Goal: Task Accomplishment & Management: Complete application form

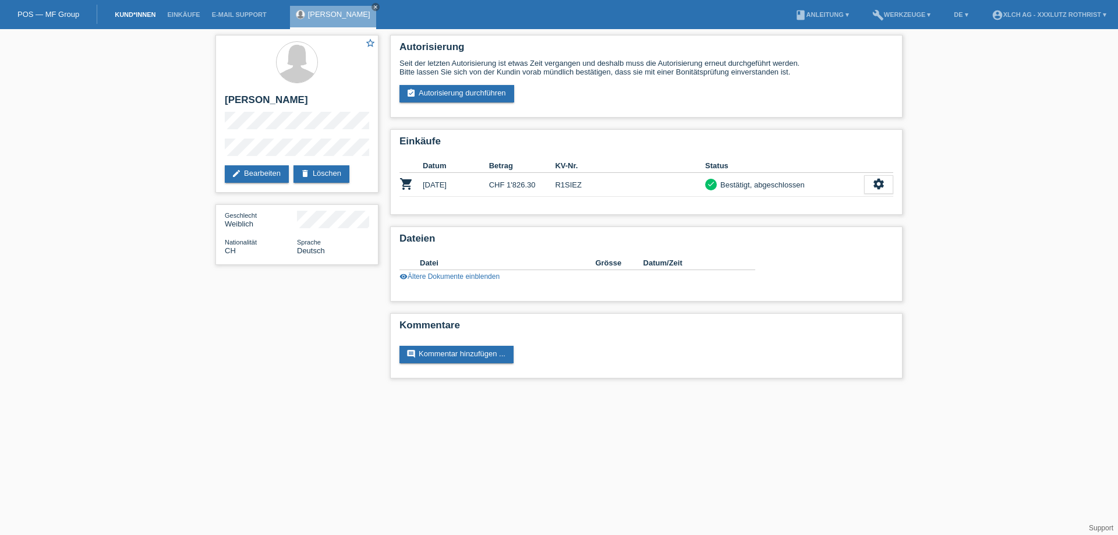
click at [147, 13] on link "Kund*innen" at bounding box center [135, 14] width 52 height 7
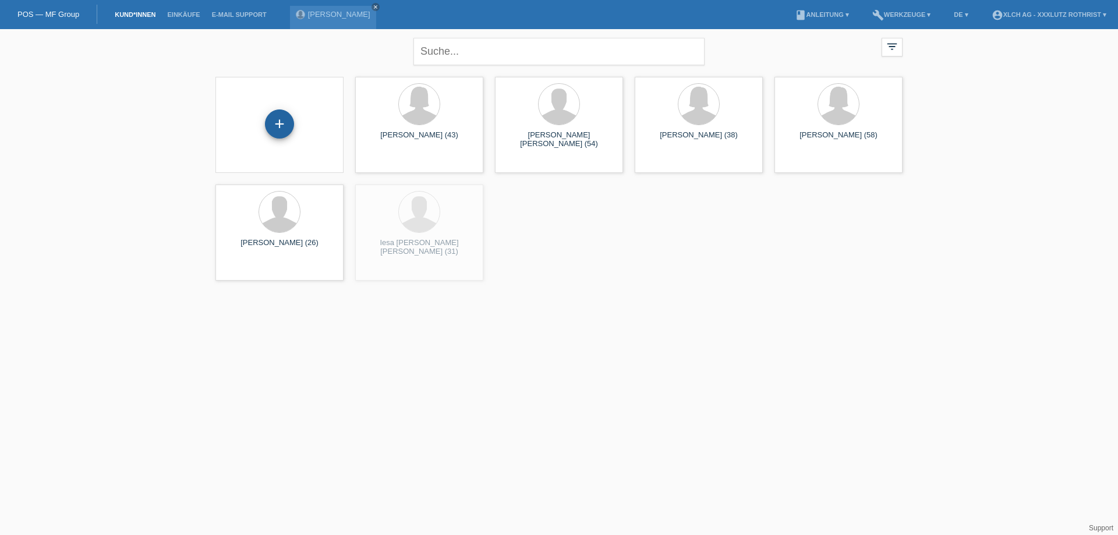
click at [271, 123] on div "+" at bounding box center [279, 123] width 29 height 29
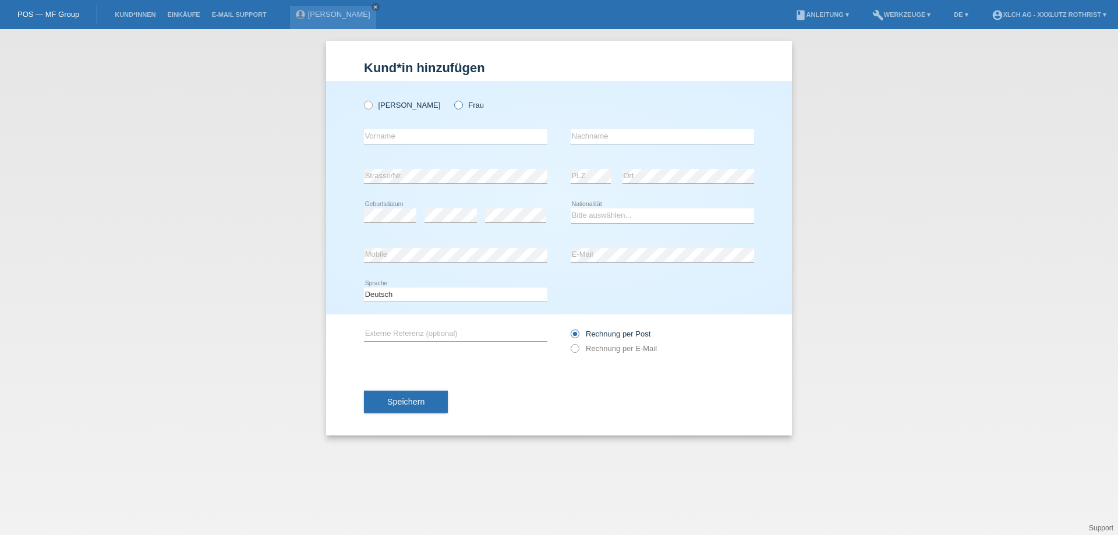
click at [454, 109] on label "Frau" at bounding box center [469, 105] width 30 height 9
click at [454, 108] on input "Frau" at bounding box center [458, 105] width 8 height 8
radio input "true"
click at [431, 134] on input "text" at bounding box center [455, 136] width 183 height 15
type input "m"
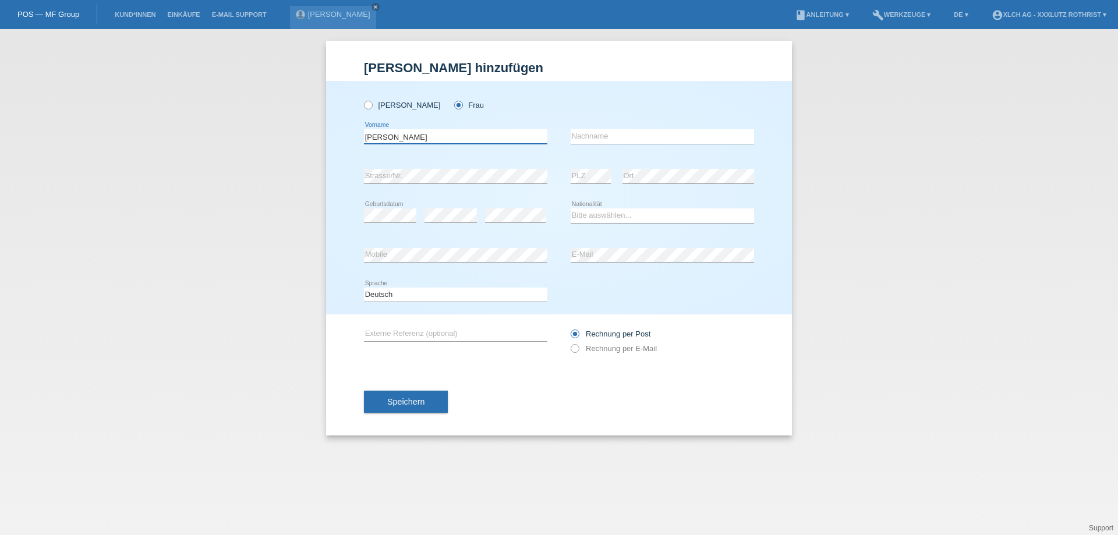
type input "Monika"
click at [608, 128] on div "error Nachname" at bounding box center [662, 137] width 183 height 40
click at [609, 132] on input "text" at bounding box center [662, 136] width 183 height 15
type input "Horvath"
click at [632, 219] on select "Bitte auswählen... Schweiz Deutschland Liechtenstein Österreich ------------ Af…" at bounding box center [662, 215] width 183 height 14
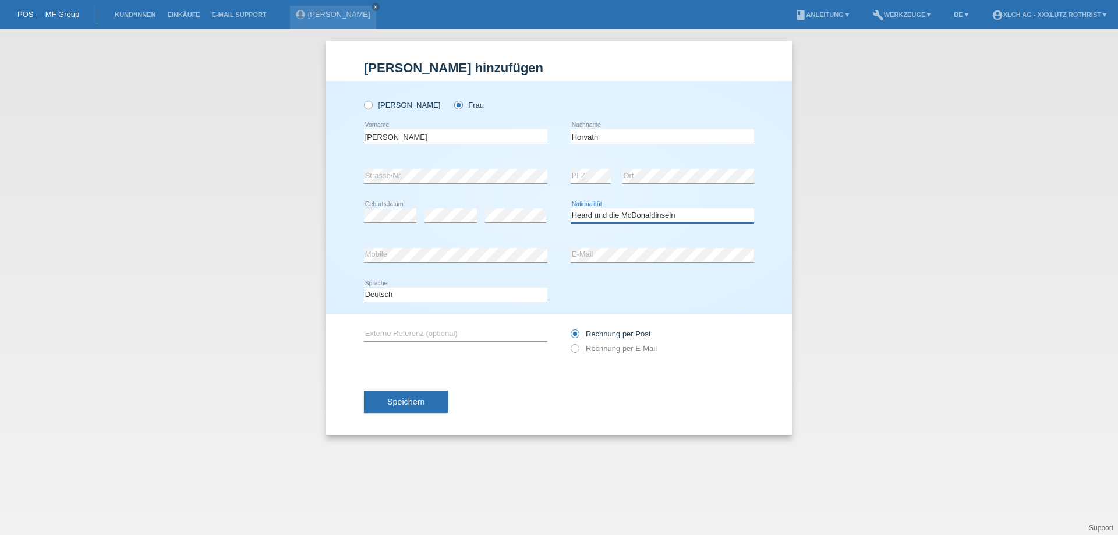
drag, startPoint x: 614, startPoint y: 211, endPoint x: 619, endPoint y: 210, distance: 6.1
click at [614, 211] on select "Bitte auswählen... Schweiz Deutschland Liechtenstein Österreich ------------ Af…" at bounding box center [662, 215] width 183 height 14
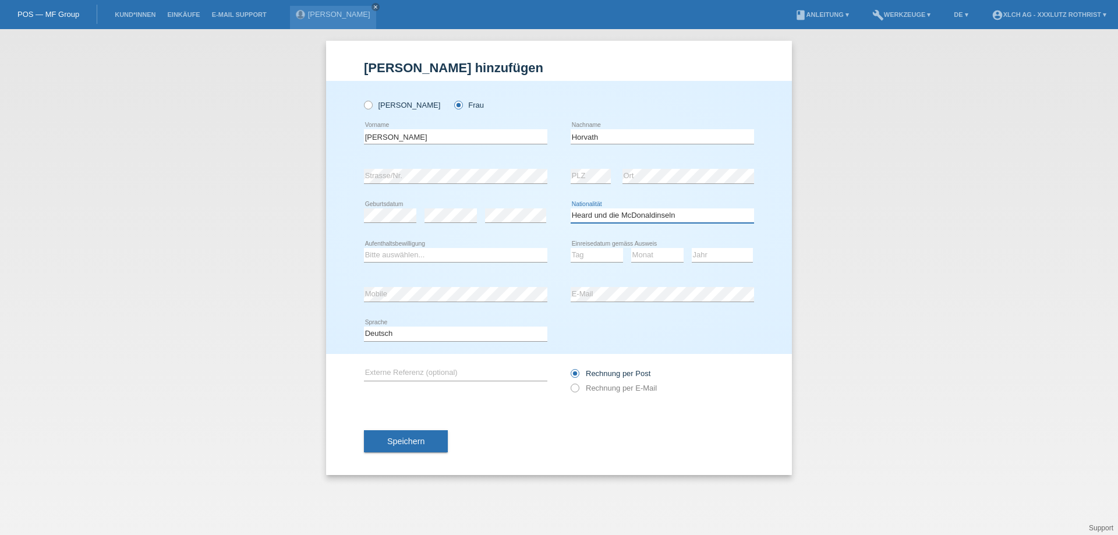
click at [602, 214] on select "Bitte auswählen... Schweiz Deutschland Liechtenstein Österreich ------------ Af…" at bounding box center [662, 215] width 183 height 14
select select "HU"
click at [571, 208] on select "Bitte auswählen... Schweiz Deutschland Liechtenstein Österreich ------------ Af…" at bounding box center [662, 215] width 183 height 14
click at [406, 263] on icon at bounding box center [455, 262] width 183 height 1
click at [406, 259] on select "Bitte auswählen... C B B - Flüchtlingsstatus Andere" at bounding box center [455, 255] width 183 height 14
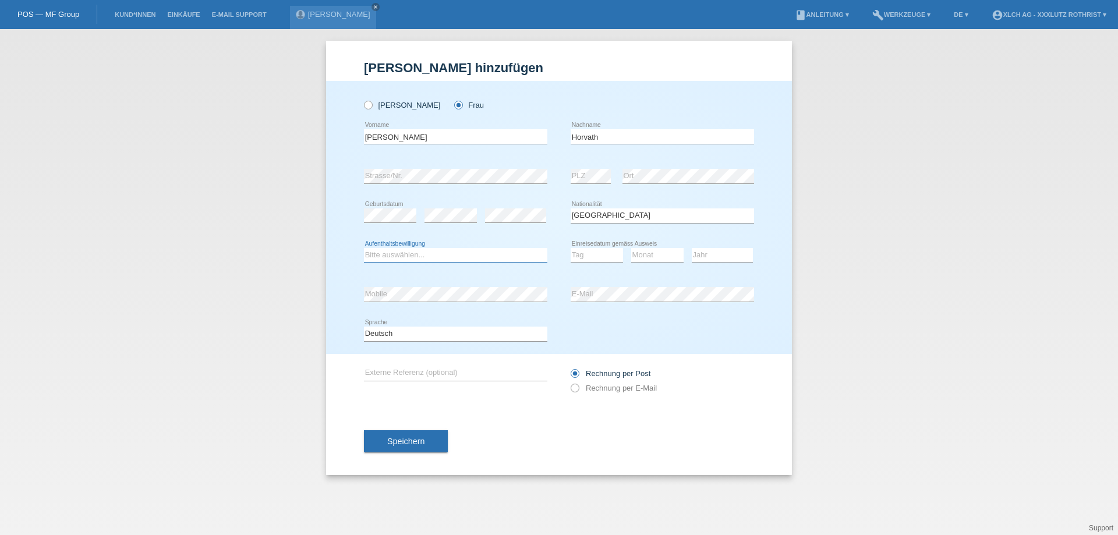
select select "B"
click at [364, 248] on select "Bitte auswählen... C B B - Flüchtlingsstatus Andere" at bounding box center [455, 255] width 183 height 14
click at [590, 254] on select "Tag 01 02 03 04 05 06 07 08 09 10 11" at bounding box center [597, 255] width 52 height 14
select select "02"
click at [650, 256] on select "Monat 01 02 03 04 05 06 07 08 09 10 11" at bounding box center [657, 255] width 52 height 14
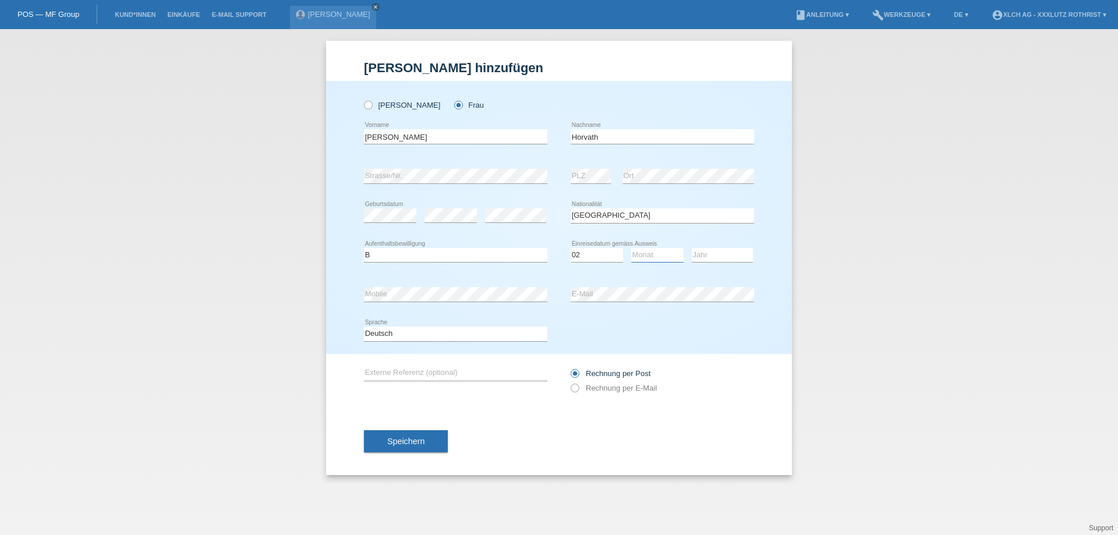
select select "05"
click at [720, 249] on select "Jahr 2025 2024 2023 2022 2021 2020 2019 2018 2017 2016 2015 2014 2013 2012 2011…" at bounding box center [722, 255] width 61 height 14
select select "2022"
click at [416, 441] on span "Speichern" at bounding box center [405, 441] width 37 height 9
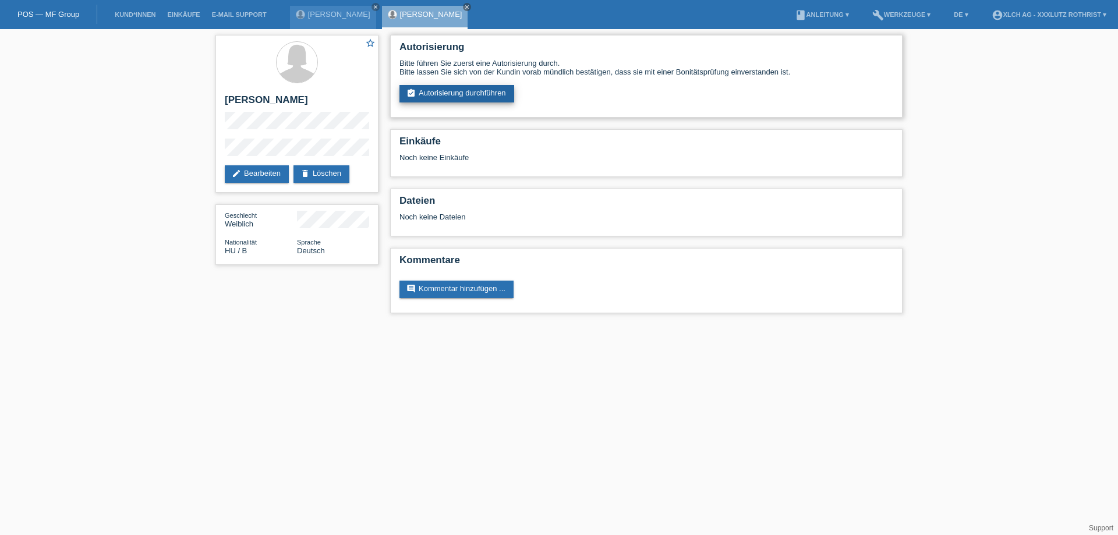
click at [447, 87] on link "assignment_turned_in Autorisierung durchführen" at bounding box center [456, 93] width 115 height 17
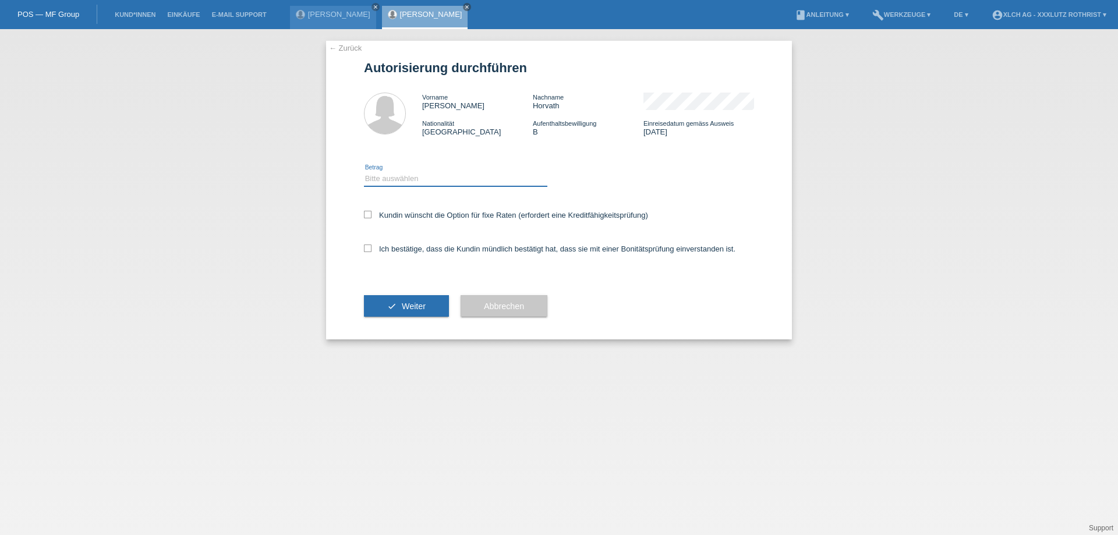
drag, startPoint x: 0, startPoint y: 0, endPoint x: 447, endPoint y: 183, distance: 482.8
click at [448, 178] on select "Bitte auswählen CHF 1.00 - CHF 499.00 CHF 500.00 - CHF 1'999.00 CHF 2'000.00 - …" at bounding box center [455, 179] width 183 height 14
select select "2"
click at [364, 172] on select "Bitte auswählen CHF 1.00 - CHF 499.00 CHF 500.00 - CHF 1'999.00 CHF 2'000.00 - …" at bounding box center [455, 179] width 183 height 14
drag, startPoint x: 447, startPoint y: 235, endPoint x: 438, endPoint y: 259, distance: 25.6
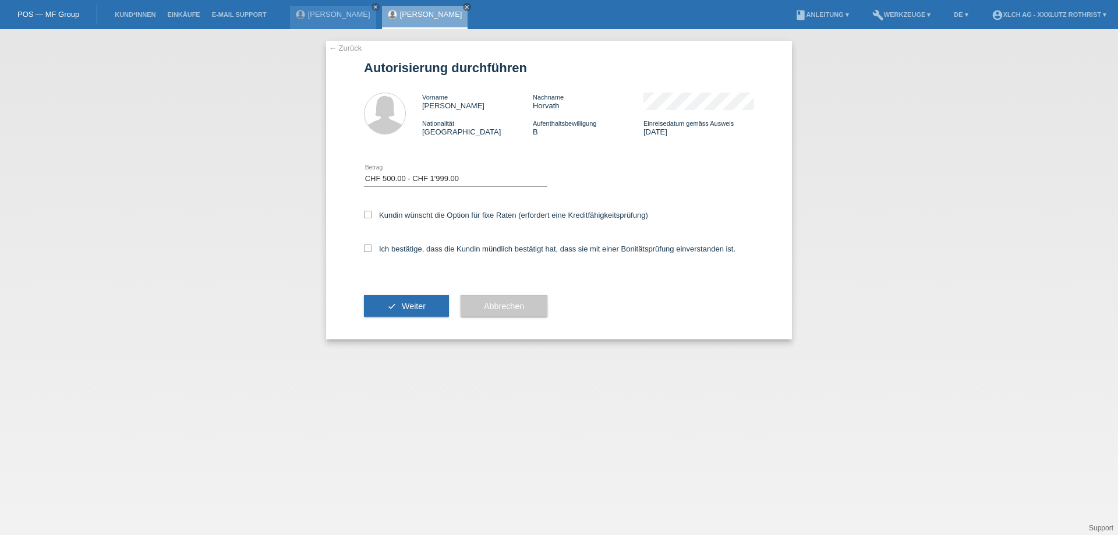
click at [447, 239] on div "Ich bestätige, dass die Kundin mündlich bestätigt hat, dass sie mit einer Bonit…" at bounding box center [559, 253] width 390 height 40
click at [442, 245] on label "Ich bestätige, dass die Kundin mündlich bestätigt hat, dass sie mit einer Bonit…" at bounding box center [549, 249] width 371 height 9
click at [371, 245] on input "Ich bestätige, dass die Kundin mündlich bestätigt hat, dass sie mit einer Bonit…" at bounding box center [368, 249] width 8 height 8
checkbox input "true"
drag, startPoint x: 445, startPoint y: 217, endPoint x: 441, endPoint y: 233, distance: 16.7
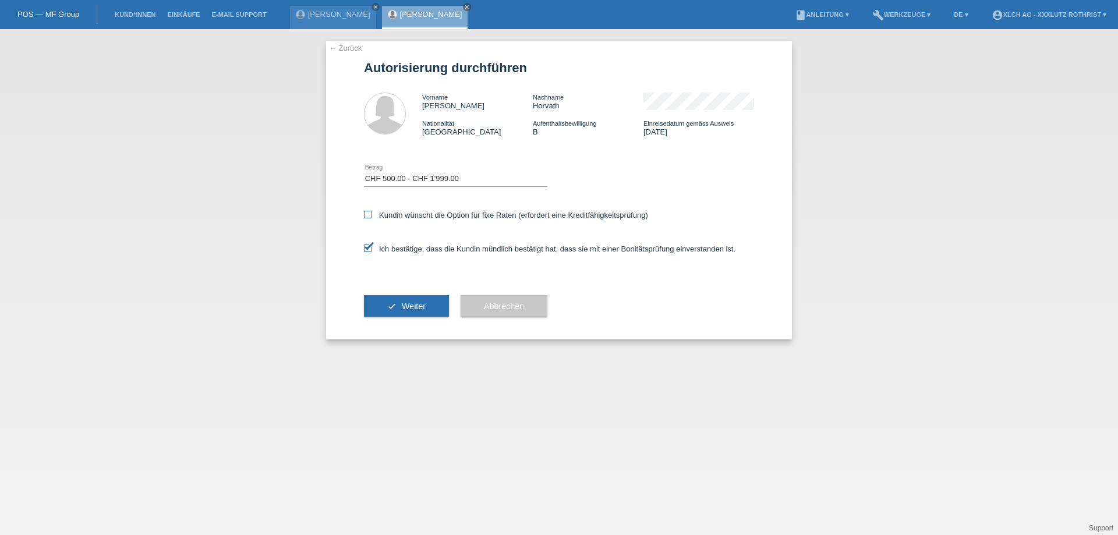
click at [444, 217] on label "Kundin wünscht die Option für fixe Raten (erfordert eine Kreditfähigkeitsprüfun…" at bounding box center [506, 215] width 284 height 9
click at [371, 217] on input "Kundin wünscht die Option für fixe Raten (erfordert eine Kreditfähigkeitsprüfun…" at bounding box center [368, 215] width 8 height 8
checkbox input "true"
click at [417, 312] on button "check Weiter" at bounding box center [406, 306] width 85 height 22
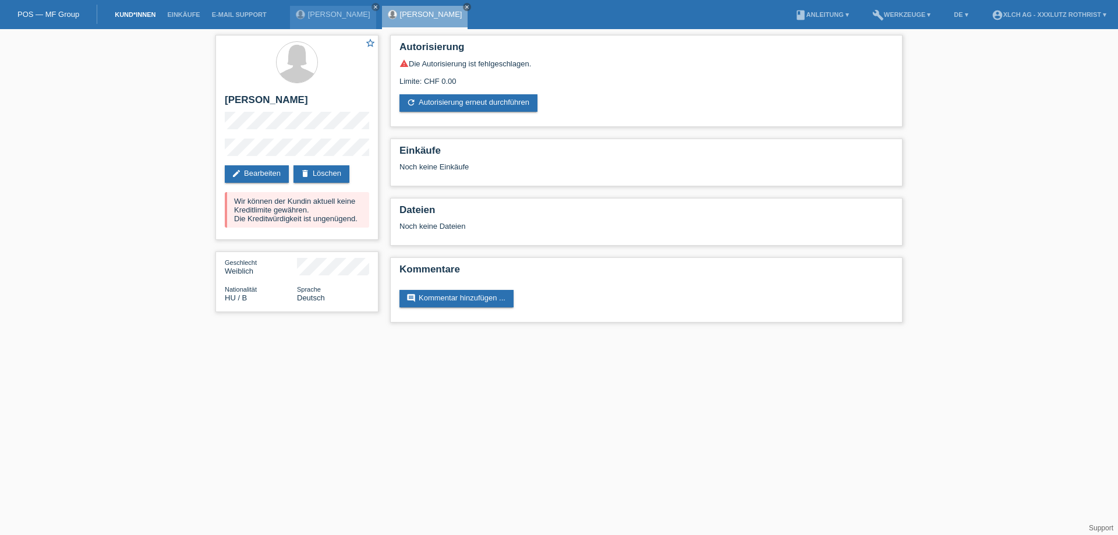
click at [134, 13] on link "Kund*innen" at bounding box center [135, 14] width 52 height 7
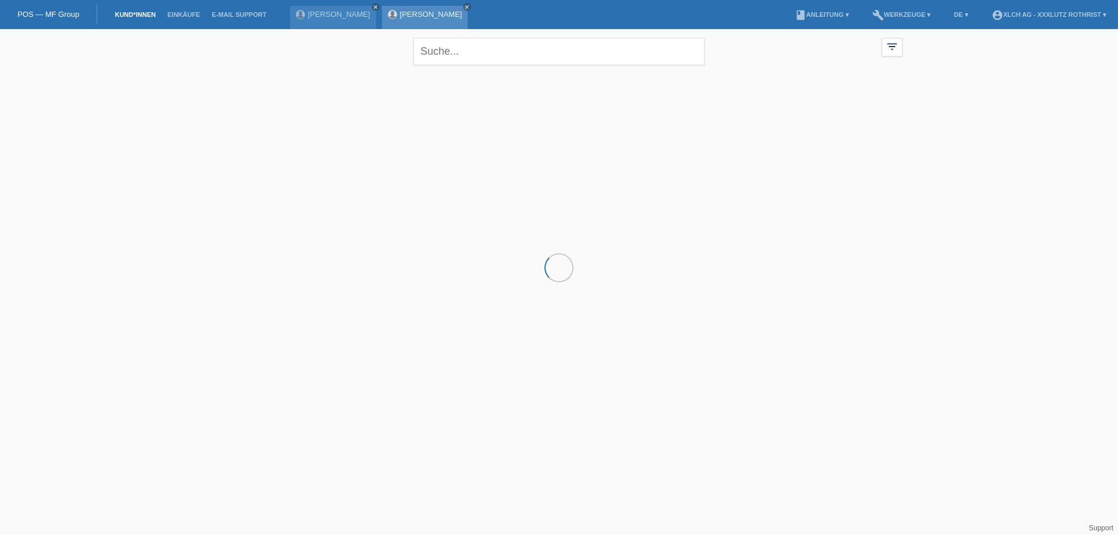
click at [416, 13] on link "[PERSON_NAME]" at bounding box center [431, 14] width 62 height 9
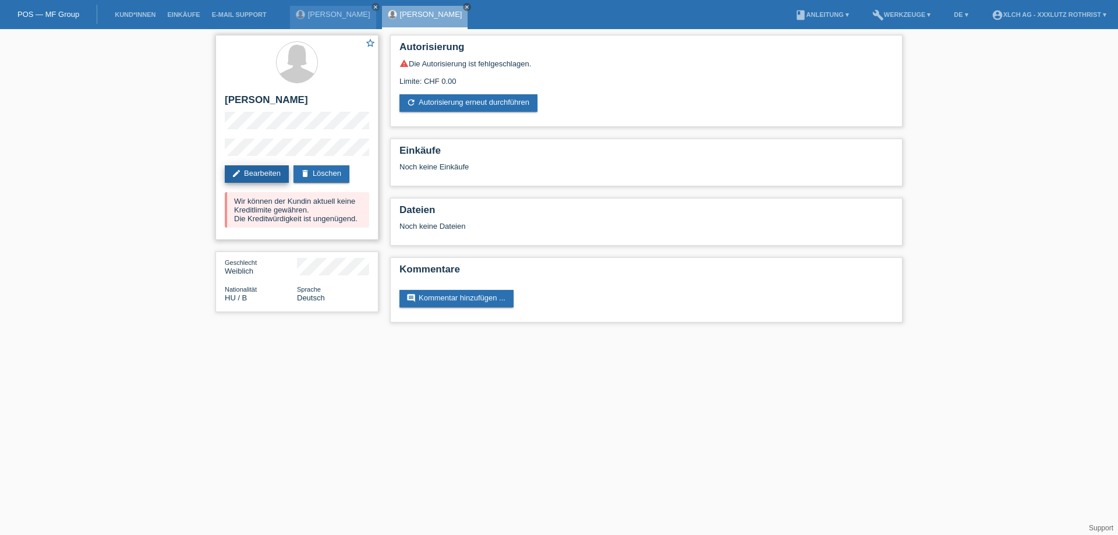
click at [272, 173] on link "edit Bearbeiten" at bounding box center [257, 173] width 64 height 17
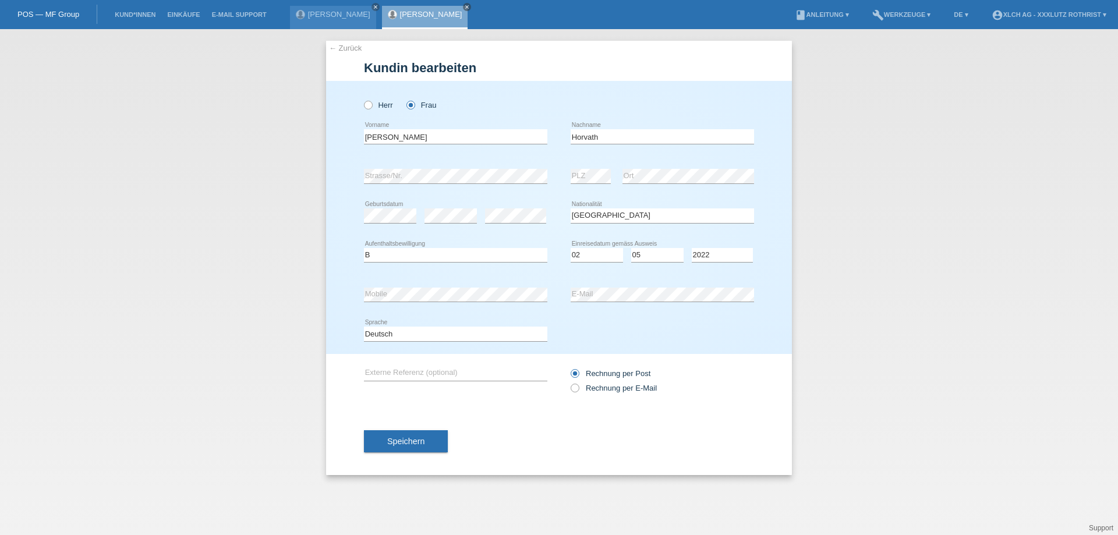
select select "HU"
select select "B"
select select "02"
select select "05"
select select "2022"
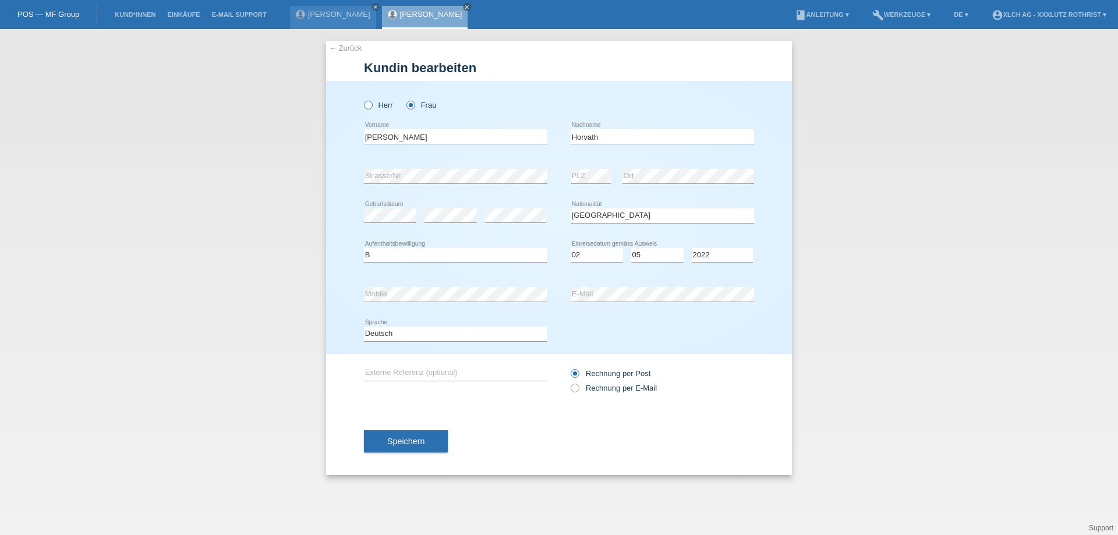
click at [362, 99] on icon at bounding box center [362, 99] width 0 height 0
click at [368, 107] on input "Herr" at bounding box center [368, 105] width 8 height 8
radio input "true"
drag, startPoint x: 412, startPoint y: 139, endPoint x: 96, endPoint y: 155, distance: 316.6
click at [112, 161] on div "← Zurück Kundin bearbeiten Herr Frau Monika error Vorname error" at bounding box center [559, 282] width 1118 height 506
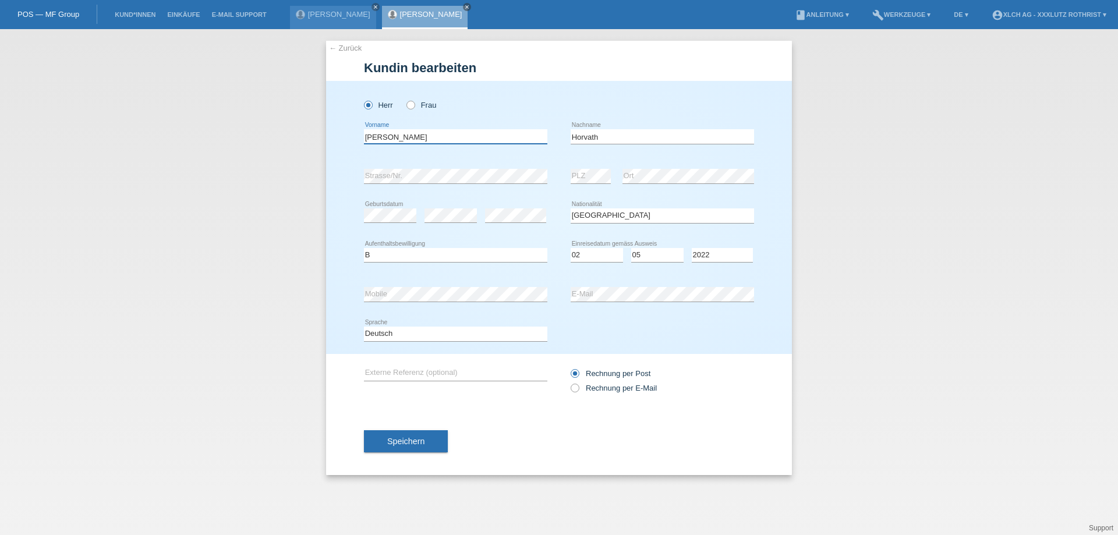
type input "[PERSON_NAME]"
drag, startPoint x: 607, startPoint y: 134, endPoint x: 473, endPoint y: 147, distance: 135.1
click at [473, 147] on div "Sandor Zsigmond error Vorname Horvath error Nachname" at bounding box center [559, 137] width 390 height 40
type input "Manases"
click at [321, 214] on div "← Zurück Kundin bearbeiten Herr Frau Sandor Zsigmond error PLZ" at bounding box center [559, 282] width 1118 height 506
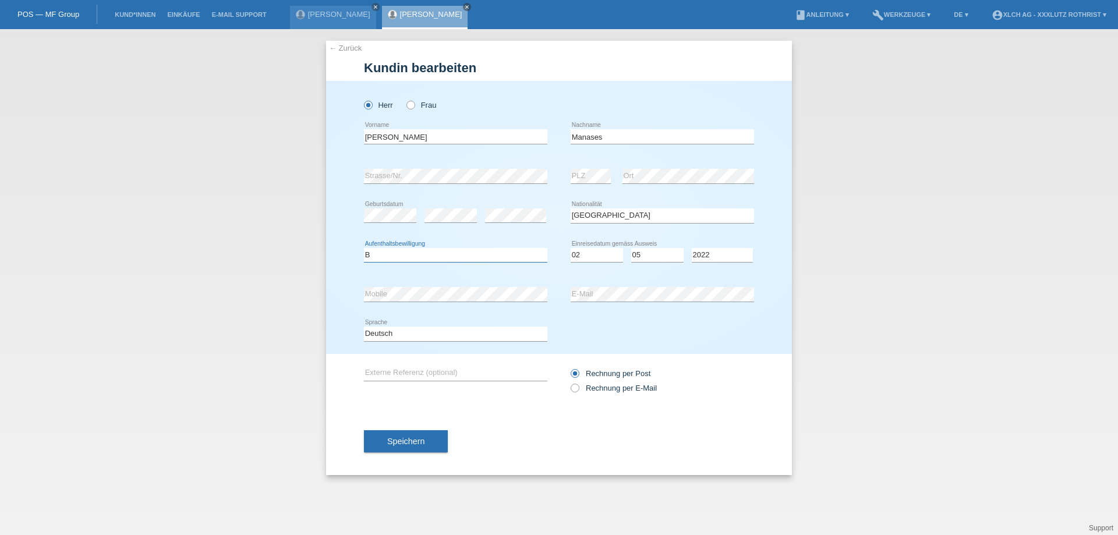
click at [419, 252] on select "Bitte auswählen... C B B - Flüchtlingsstatus Andere" at bounding box center [455, 255] width 183 height 14
click at [580, 256] on select "Tag 01 02 03 04 05 06 07 08 09 10 11" at bounding box center [597, 255] width 52 height 14
select select "25"
click at [661, 258] on select "Monat 01 02 03 04 05 06 07 08 09 10 11" at bounding box center [657, 255] width 52 height 14
select select "01"
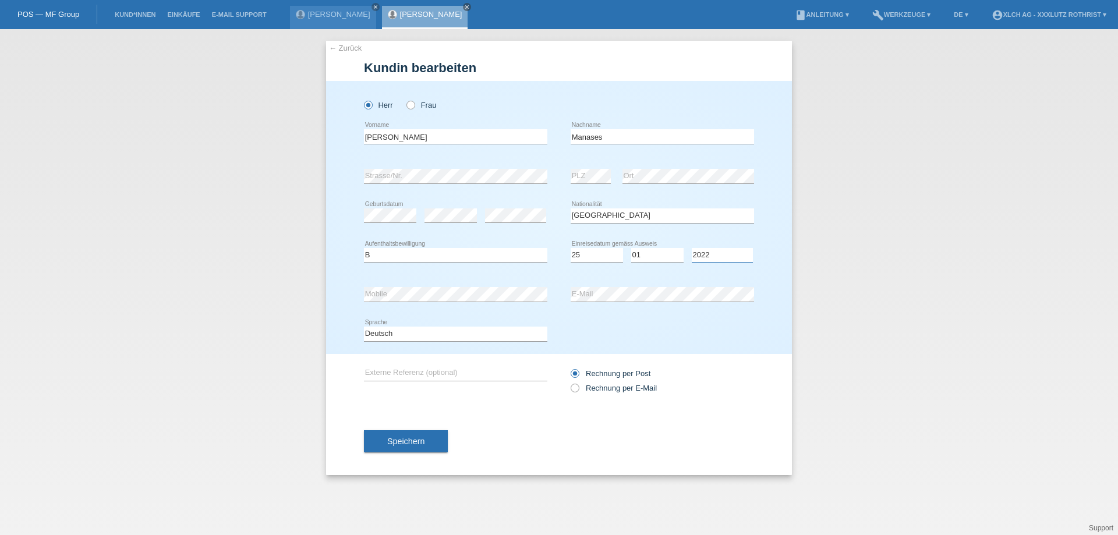
click at [727, 255] on select "Jahr 2025 2024 2023 2022 2021 2020 2019 2018 2017 2016 2015 2014 2013 2012 2011…" at bounding box center [722, 255] width 61 height 14
select select "2021"
click at [450, 186] on div "error Strasse/Nr." at bounding box center [455, 177] width 183 height 40
click at [634, 389] on label "Rechnung per E-Mail" at bounding box center [614, 388] width 86 height 9
click at [578, 389] on input "Rechnung per E-Mail" at bounding box center [575, 391] width 8 height 15
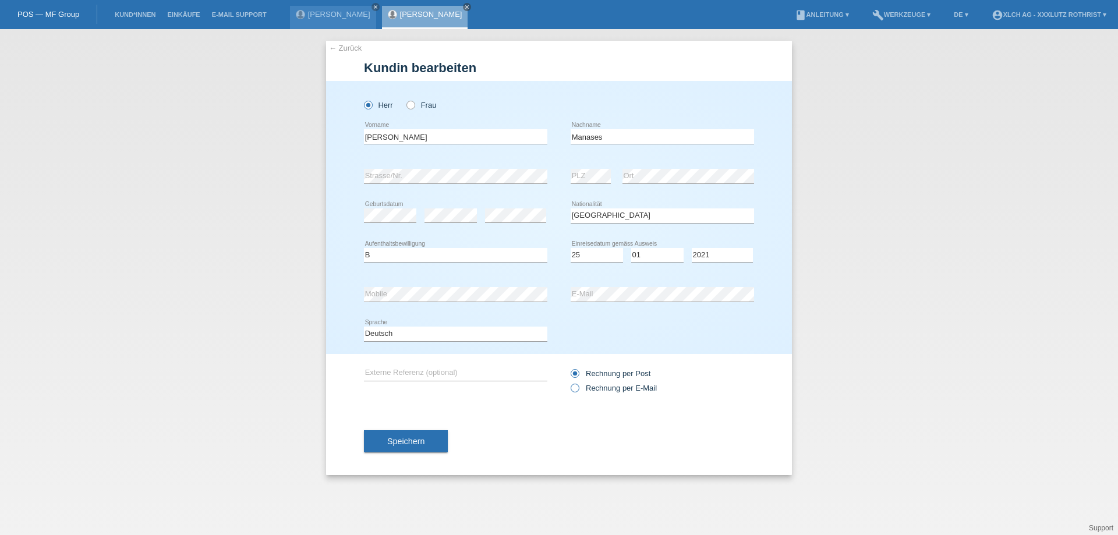
radio input "true"
click at [410, 439] on span "Speichern" at bounding box center [405, 441] width 37 height 9
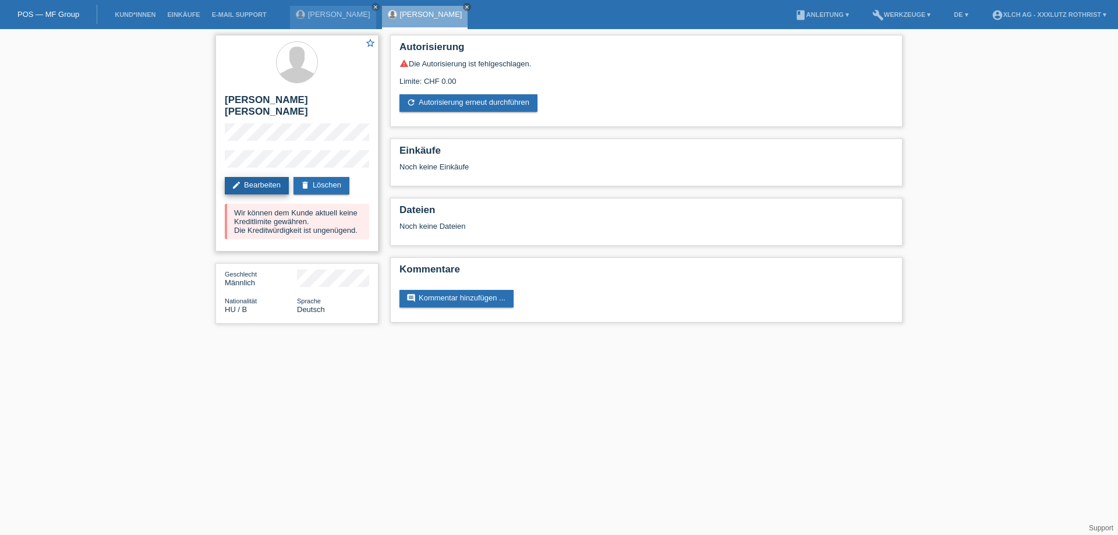
click at [256, 177] on link "edit Bearbeiten" at bounding box center [257, 185] width 64 height 17
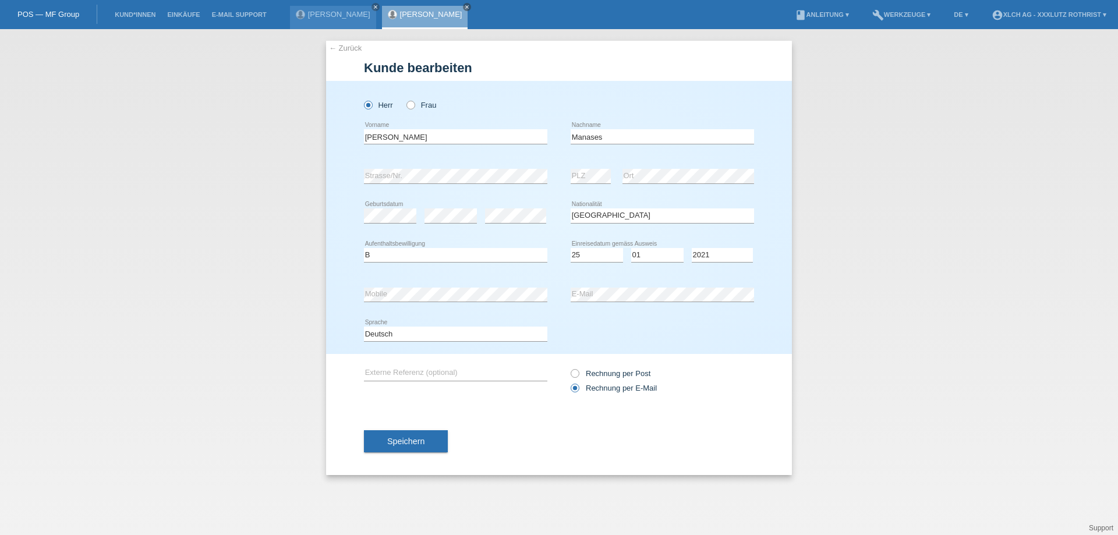
select select "HU"
select select "B"
select select "25"
select select "01"
select select "2021"
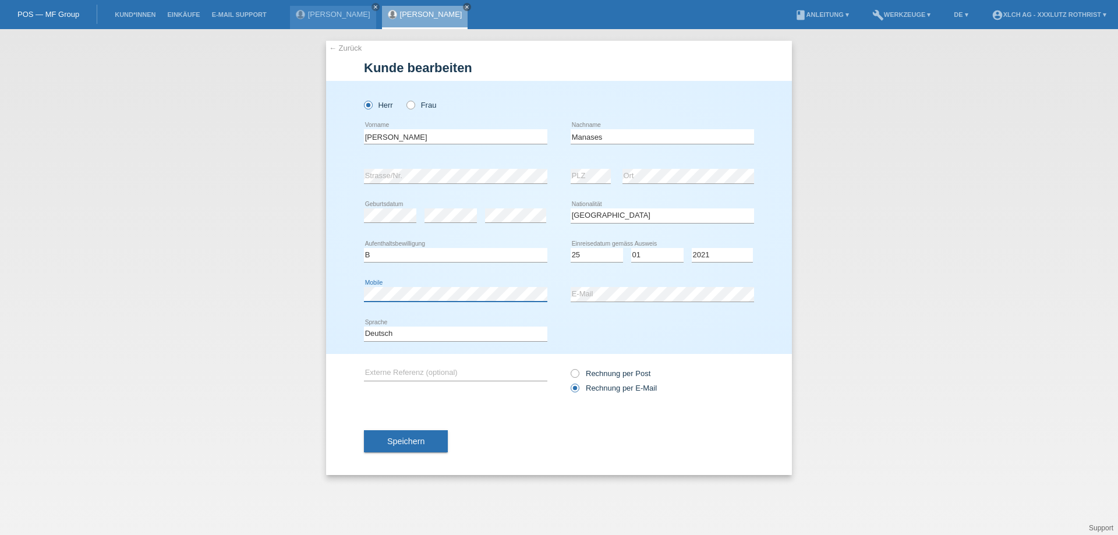
click at [199, 291] on div "← Zurück Kunde bearbeiten Herr Frau Sandor Zsigmond error error" at bounding box center [559, 282] width 1118 height 506
click at [274, 296] on div "← Zurück Kunde bearbeiten Herr Frau Sandor Zsigmond error error" at bounding box center [559, 282] width 1118 height 506
click at [427, 442] on button "Speichern" at bounding box center [406, 441] width 84 height 22
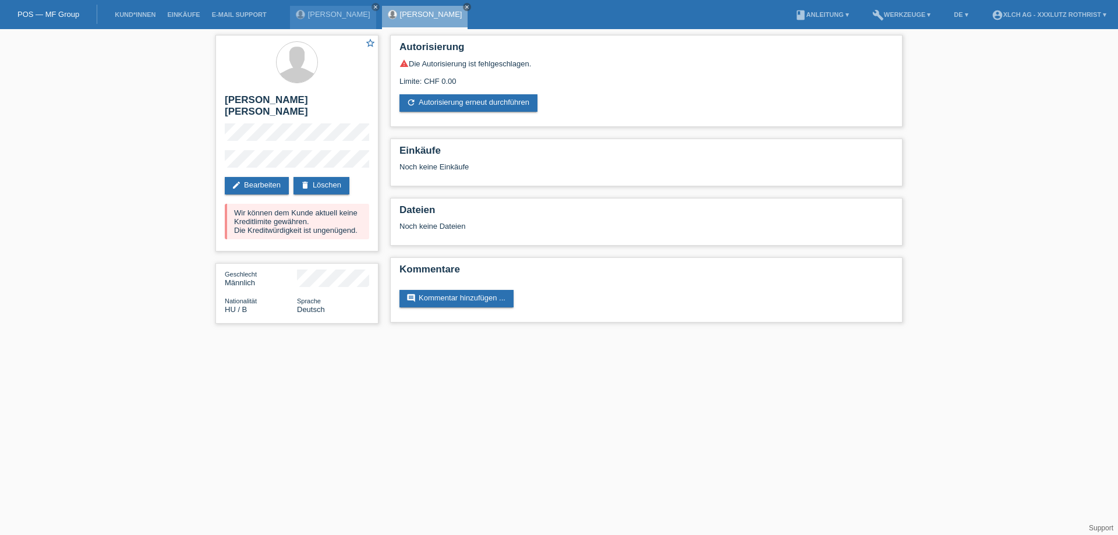
click at [456, 103] on link "refresh Autorisierung erneut durchführen" at bounding box center [468, 102] width 138 height 17
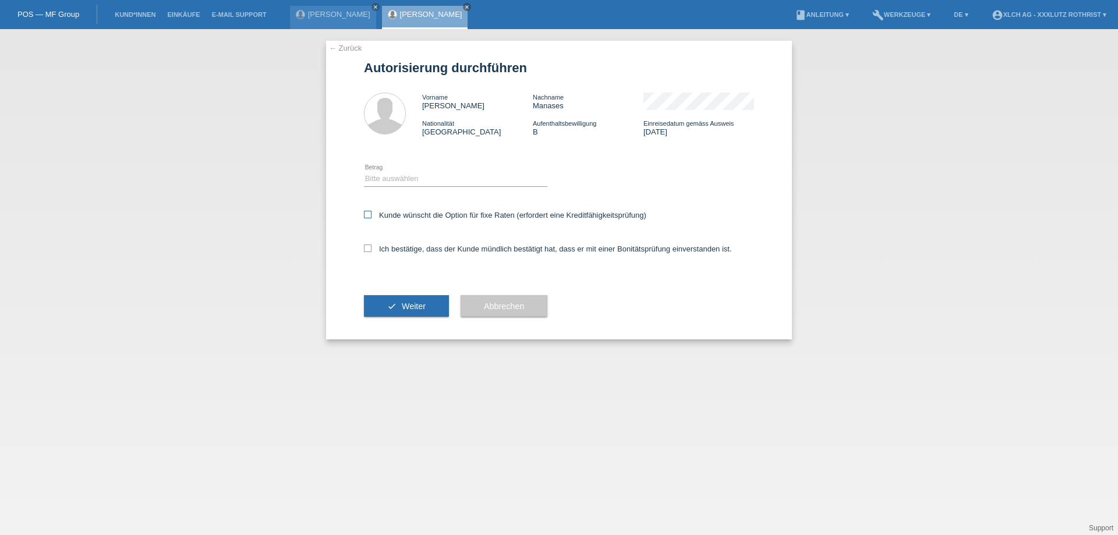
click at [396, 218] on label "Kunde wünscht die Option für fixe Raten (erfordert eine Kreditfähigkeitsprüfung)" at bounding box center [505, 215] width 282 height 9
click at [371, 218] on input "Kunde wünscht die Option für fixe Raten (erfordert eine Kreditfähigkeitsprüfung)" at bounding box center [368, 215] width 8 height 8
checkbox input "true"
click at [400, 248] on label "Ich bestätige, dass der Kunde mündlich bestätigt hat, dass er mit einer Bonität…" at bounding box center [548, 249] width 368 height 9
click at [371, 248] on input "Ich bestätige, dass der Kunde mündlich bestätigt hat, dass er mit einer Bonität…" at bounding box center [368, 249] width 8 height 8
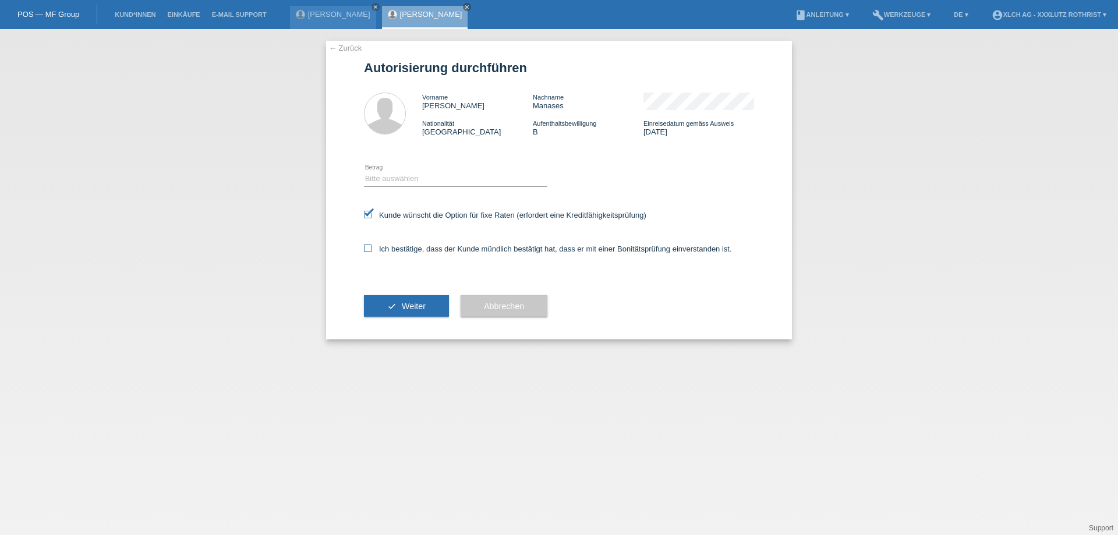
checkbox input "true"
click at [422, 178] on select "Bitte auswählen CHF 1.00 - CHF 499.00 CHF 500.00 - CHF 1'999.00 CHF 2'000.00 - …" at bounding box center [455, 179] width 183 height 14
click at [364, 172] on select "Bitte auswählen CHF 1.00 - CHF 499.00 CHF 500.00 - CHF 1'999.00 CHF 2'000.00 - …" at bounding box center [455, 179] width 183 height 14
click at [431, 180] on select "Bitte auswählen CHF 1.00 - CHF 499.00 CHF 500.00 - CHF 1'999.00 CHF 2'000.00 - …" at bounding box center [455, 179] width 183 height 14
select select "2"
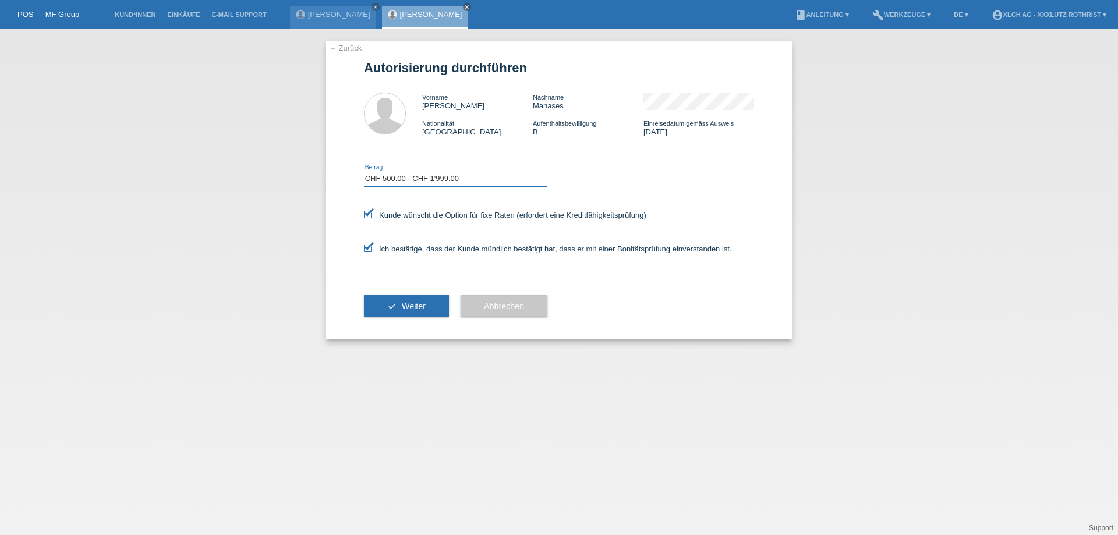
click at [364, 172] on select "Bitte auswählen CHF 1.00 - CHF 499.00 CHF 500.00 - CHF 1'999.00 CHF 2'000.00 - …" at bounding box center [455, 179] width 183 height 14
click at [415, 303] on span "Weiter" at bounding box center [414, 306] width 24 height 9
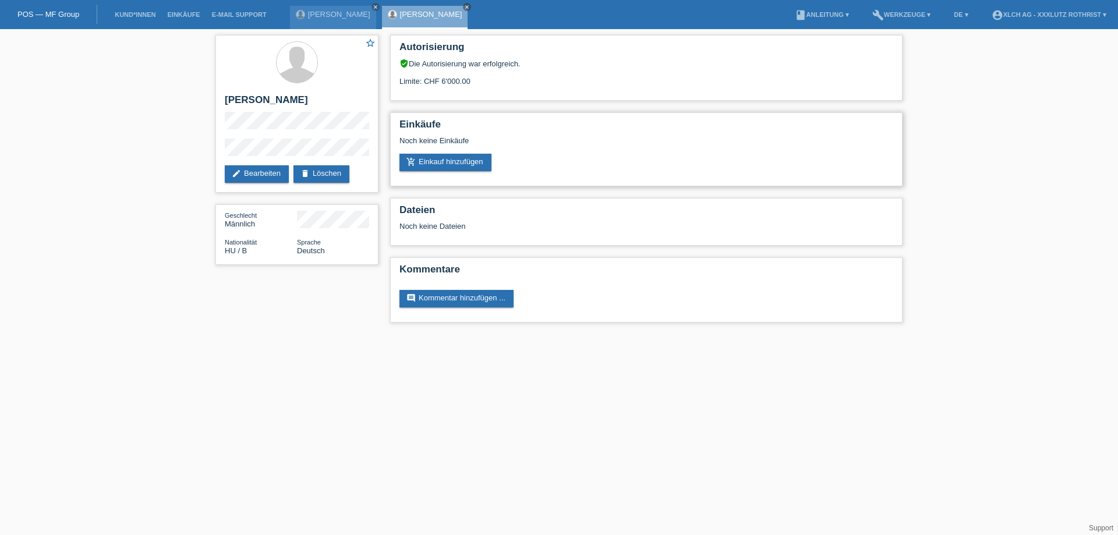
click at [696, 161] on div "add_shopping_cart Einkauf hinzufügen" at bounding box center [646, 162] width 494 height 17
click at [1019, 118] on div "star_border [PERSON_NAME] edit Bearbeiten delete Löschen Geschlecht Männlich Na…" at bounding box center [559, 181] width 1118 height 305
